Goal: Task Accomplishment & Management: Manage account settings

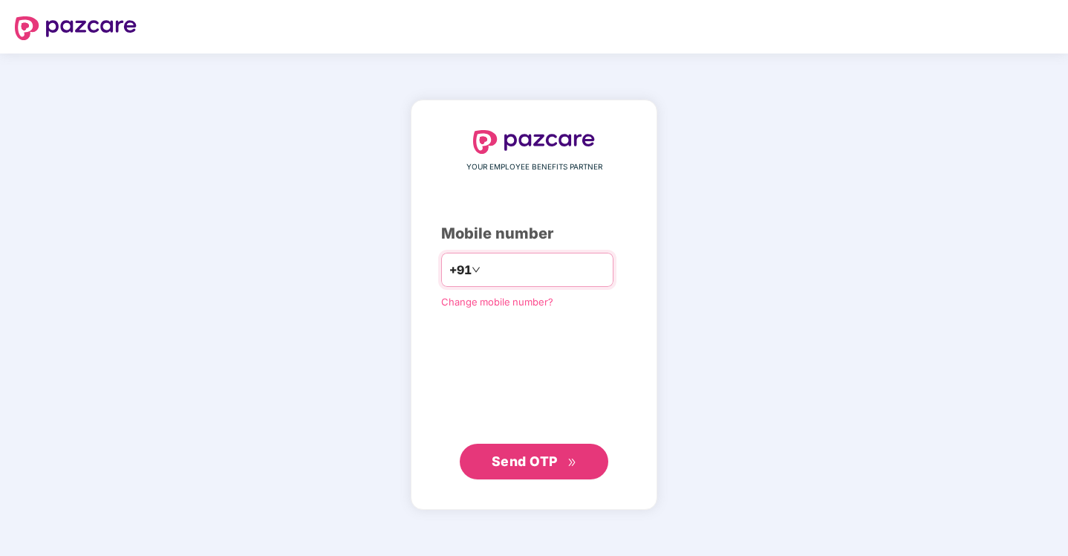
click at [566, 294] on div "Change mobile number?" at bounding box center [534, 301] width 186 height 15
click at [566, 279] on input "number" at bounding box center [545, 270] width 122 height 24
type input "**********"
click at [507, 459] on span "Send OTP" at bounding box center [525, 460] width 66 height 16
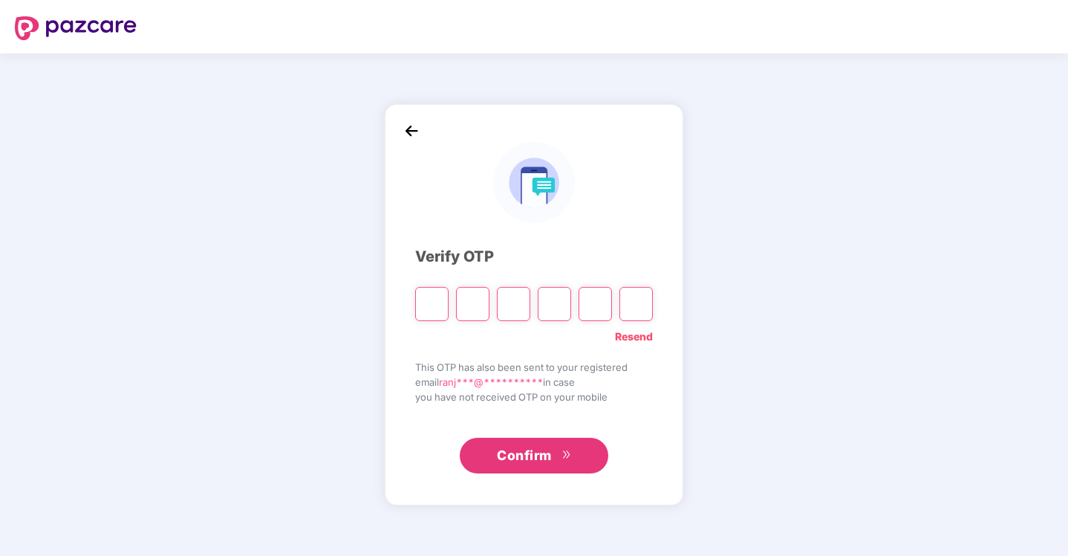
type input "*"
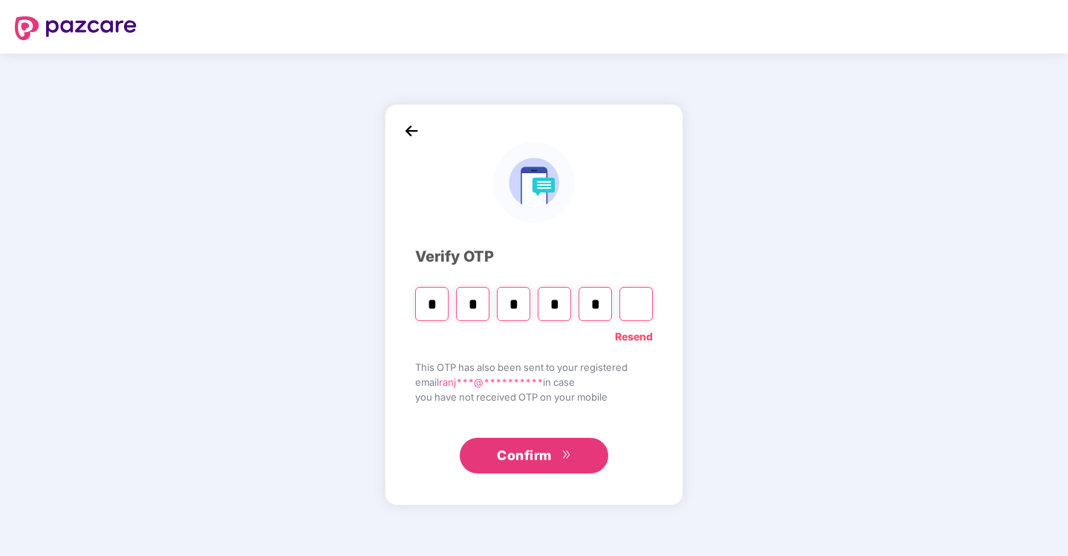
type input "*"
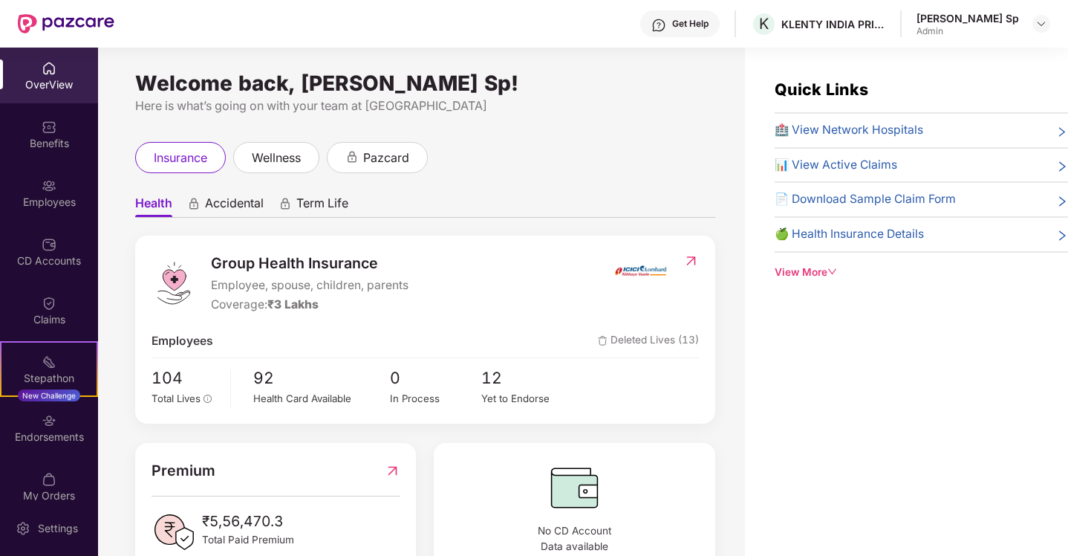
click at [666, 30] on img at bounding box center [659, 25] width 15 height 15
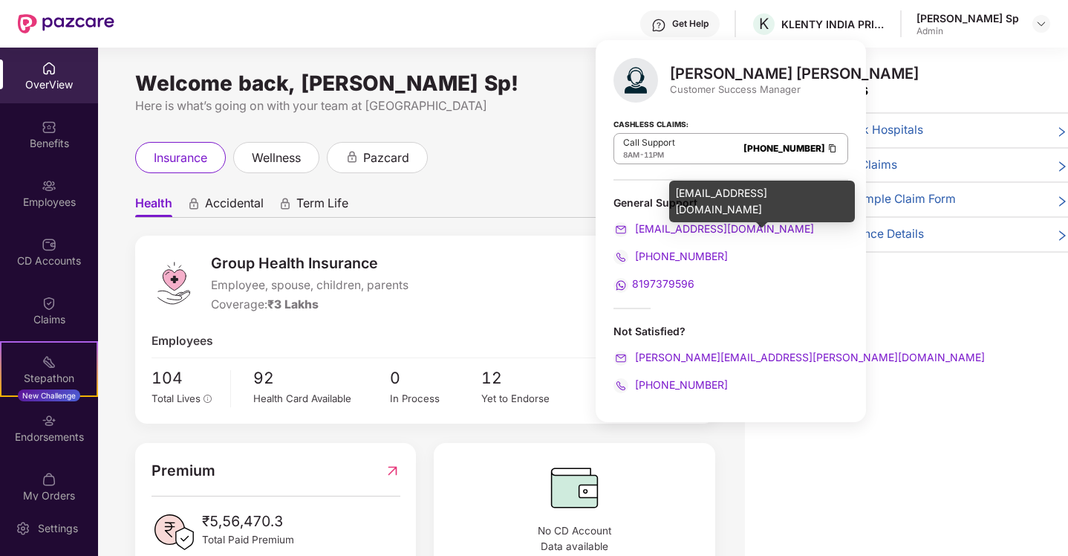
click at [759, 228] on div "[EMAIL_ADDRESS][DOMAIN_NAME]" at bounding box center [731, 229] width 235 height 16
copy link "[EMAIL_ADDRESS][DOMAIN_NAME]"
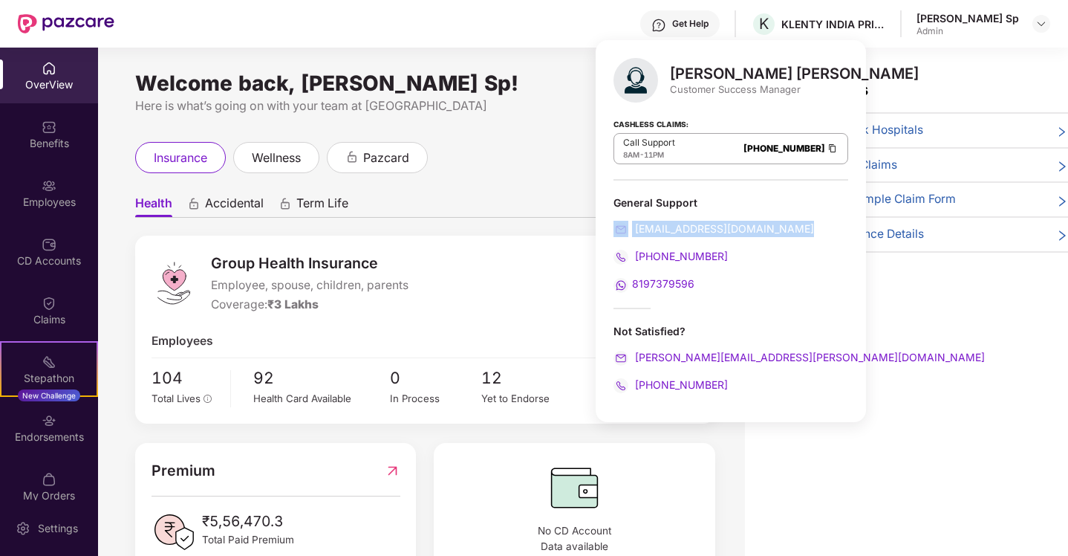
click at [783, 235] on div "[EMAIL_ADDRESS][DOMAIN_NAME]" at bounding box center [731, 229] width 235 height 16
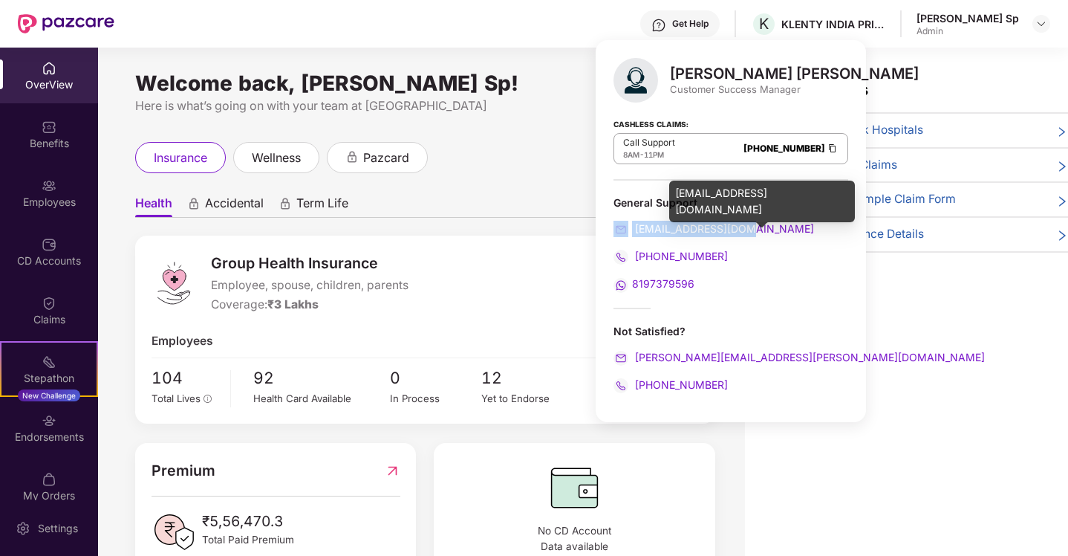
click at [743, 189] on div "[EMAIL_ADDRESS][DOMAIN_NAME]" at bounding box center [762, 202] width 186 height 42
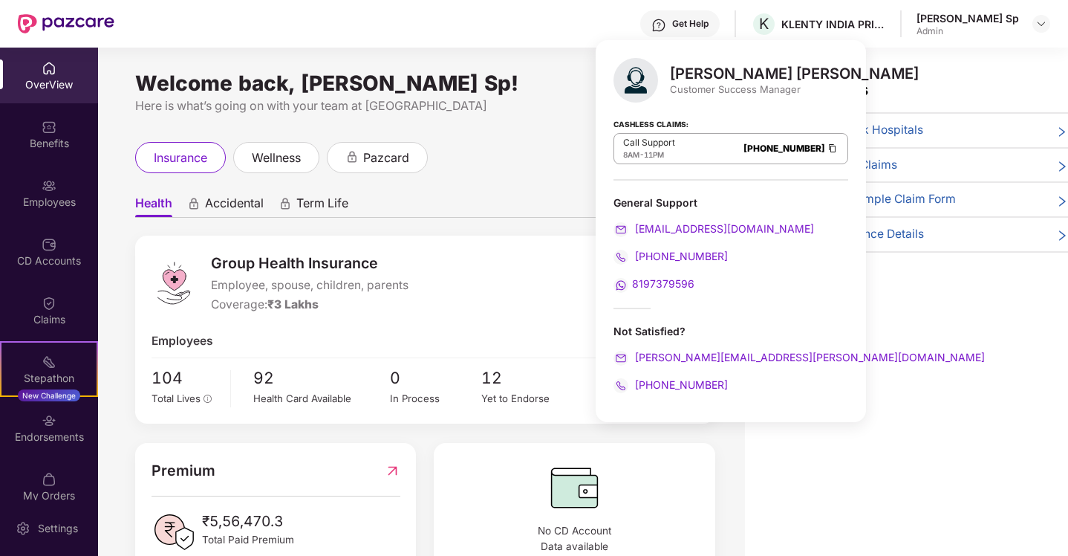
click at [794, 415] on div "[PERSON_NAME] [PERSON_NAME] Customer Success Manager Cashless Claims: Call Supp…" at bounding box center [731, 231] width 270 height 382
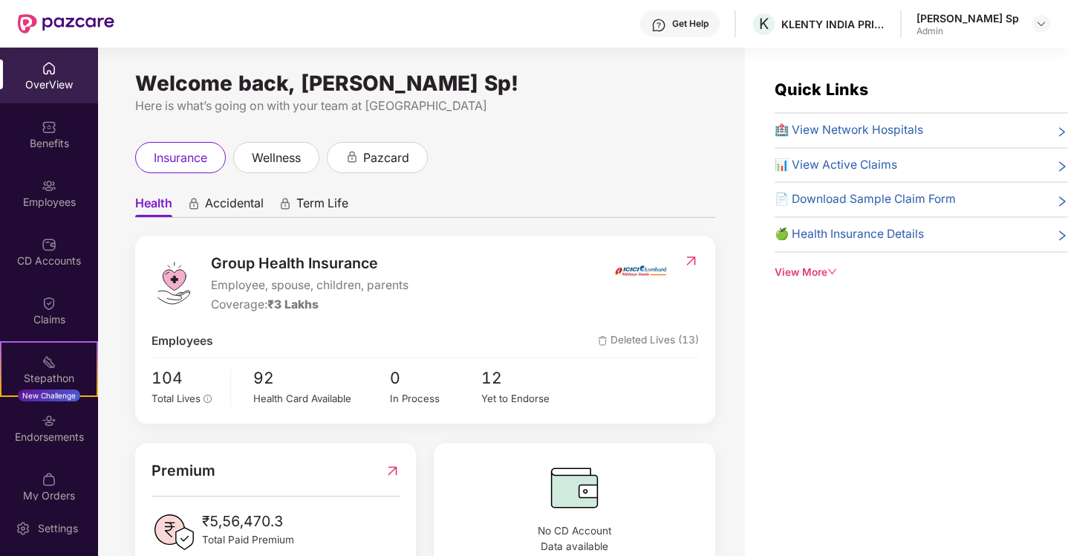
click at [530, 151] on div "insurance wellness pazcard" at bounding box center [425, 157] width 580 height 31
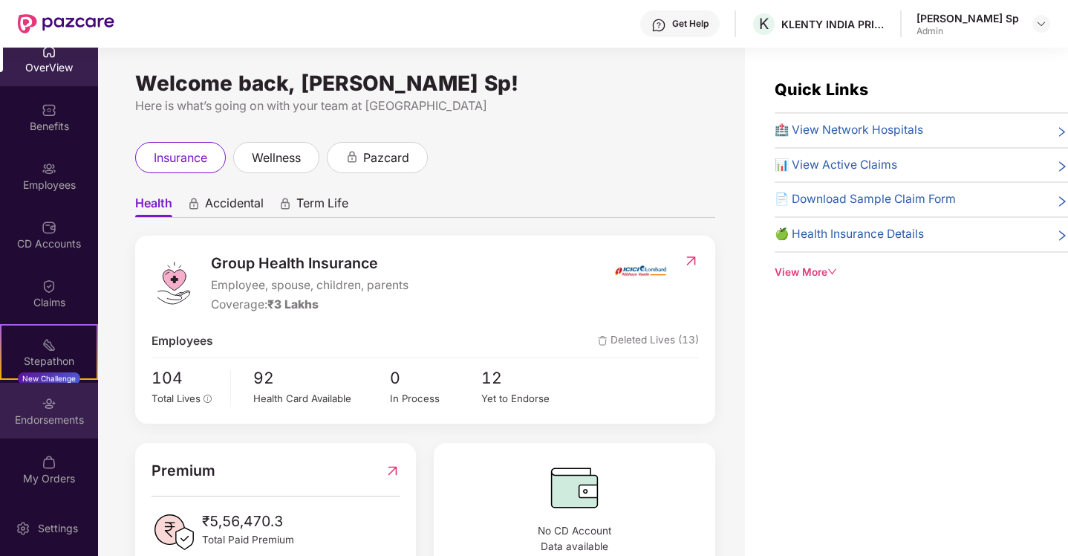
click at [51, 434] on div "Endorsements" at bounding box center [49, 411] width 98 height 56
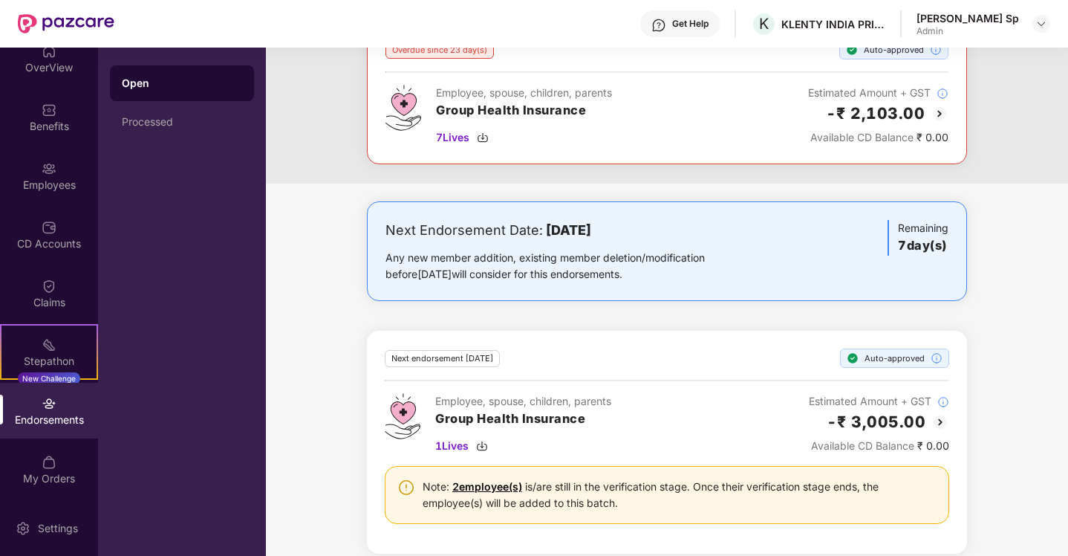
scroll to position [441, 0]
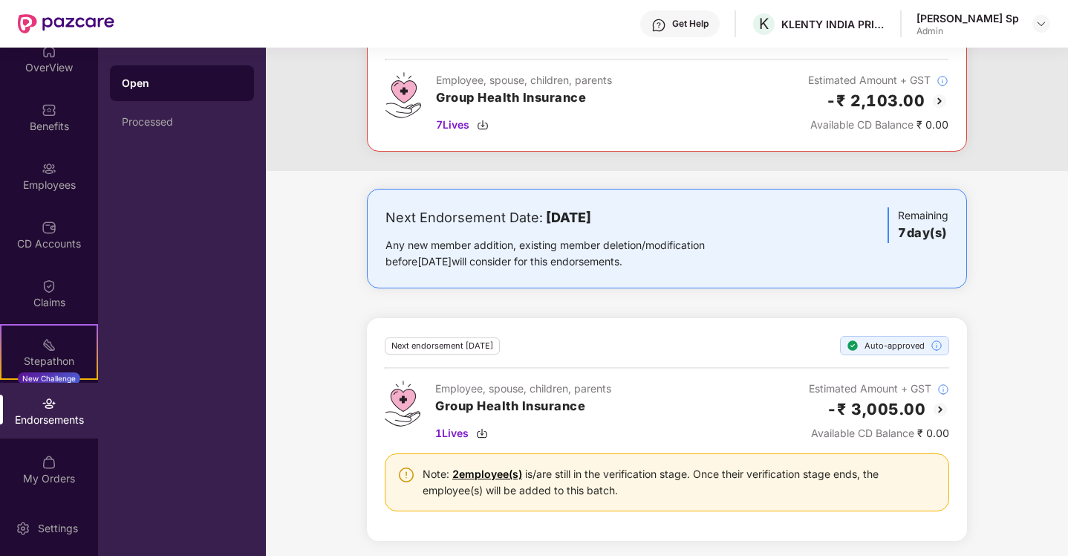
click at [487, 473] on link "2 employee(s)" at bounding box center [487, 473] width 70 height 13
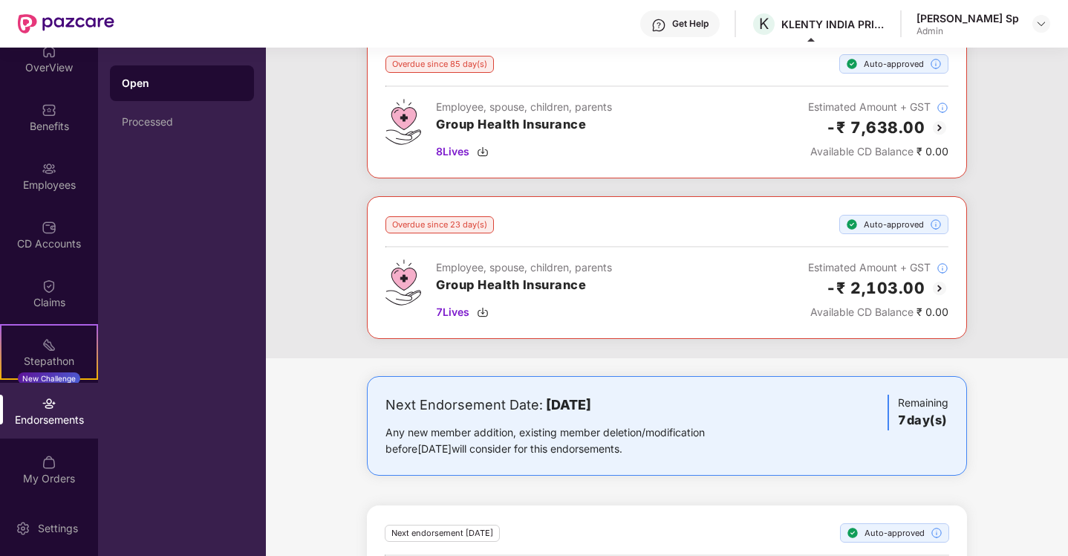
scroll to position [0, 0]
